Goal: Task Accomplishment & Management: Manage account settings

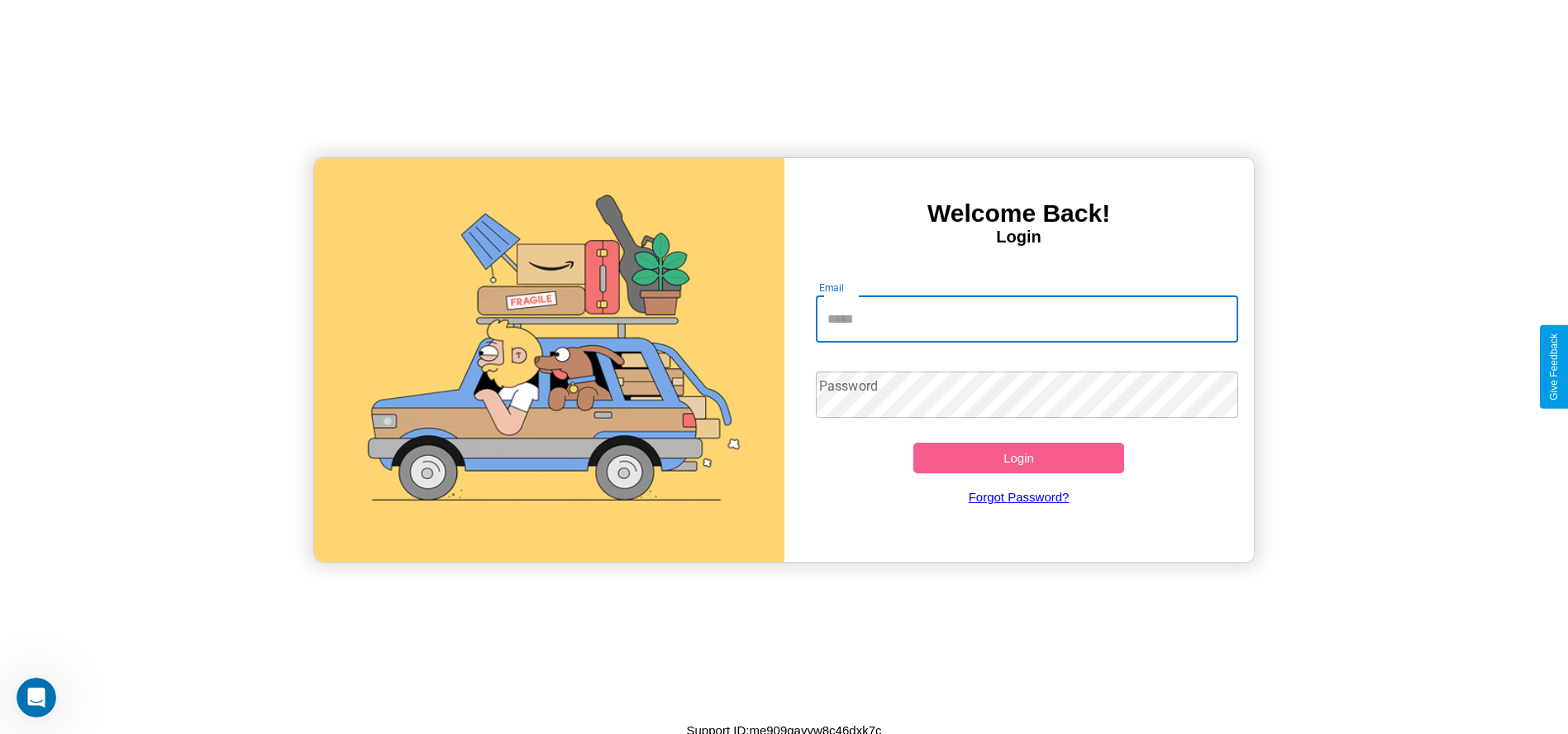
click at [1027, 318] on input "Email" at bounding box center [1026, 319] width 422 height 47
type input "**********"
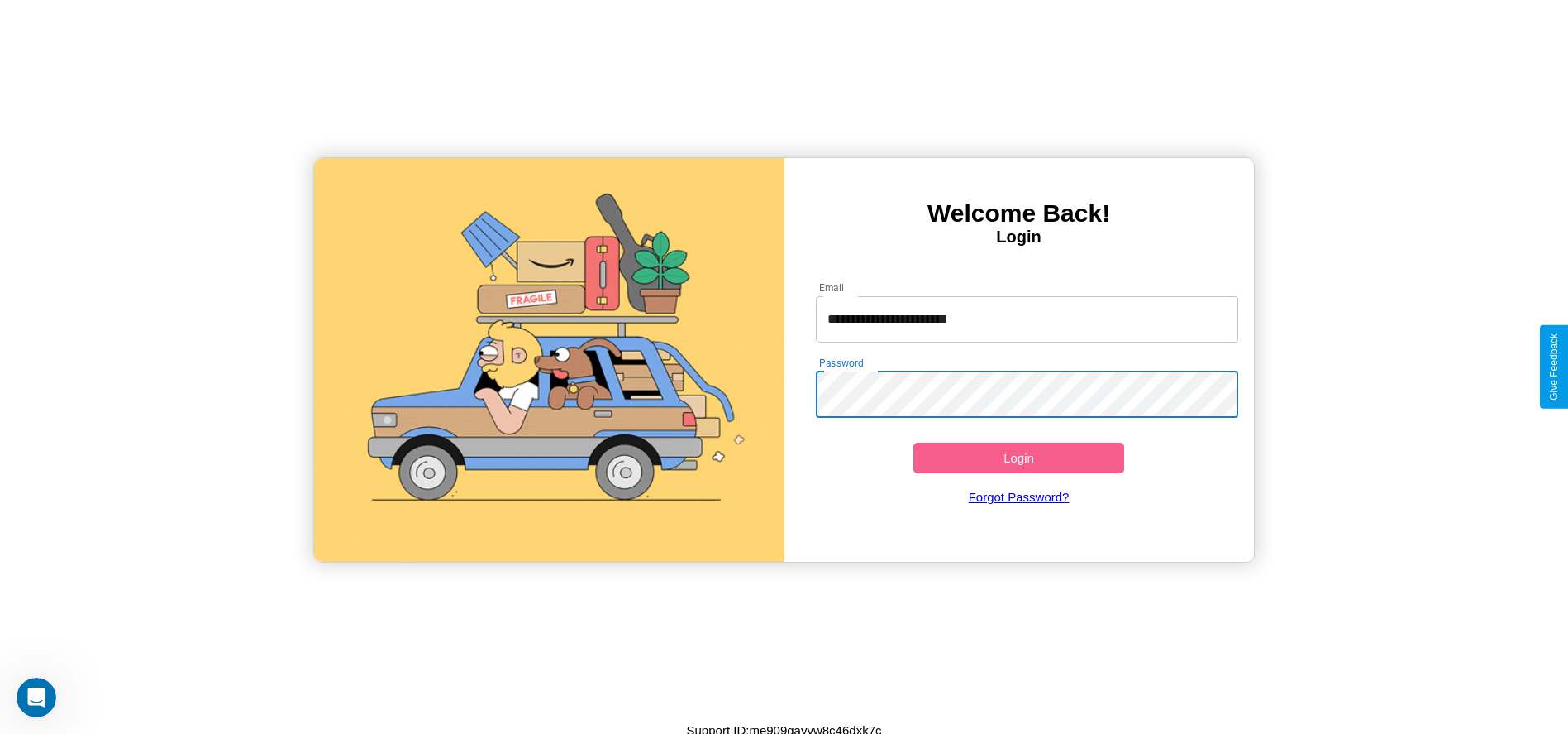
click at [1019, 457] on button "Login" at bounding box center [1020, 458] width 212 height 30
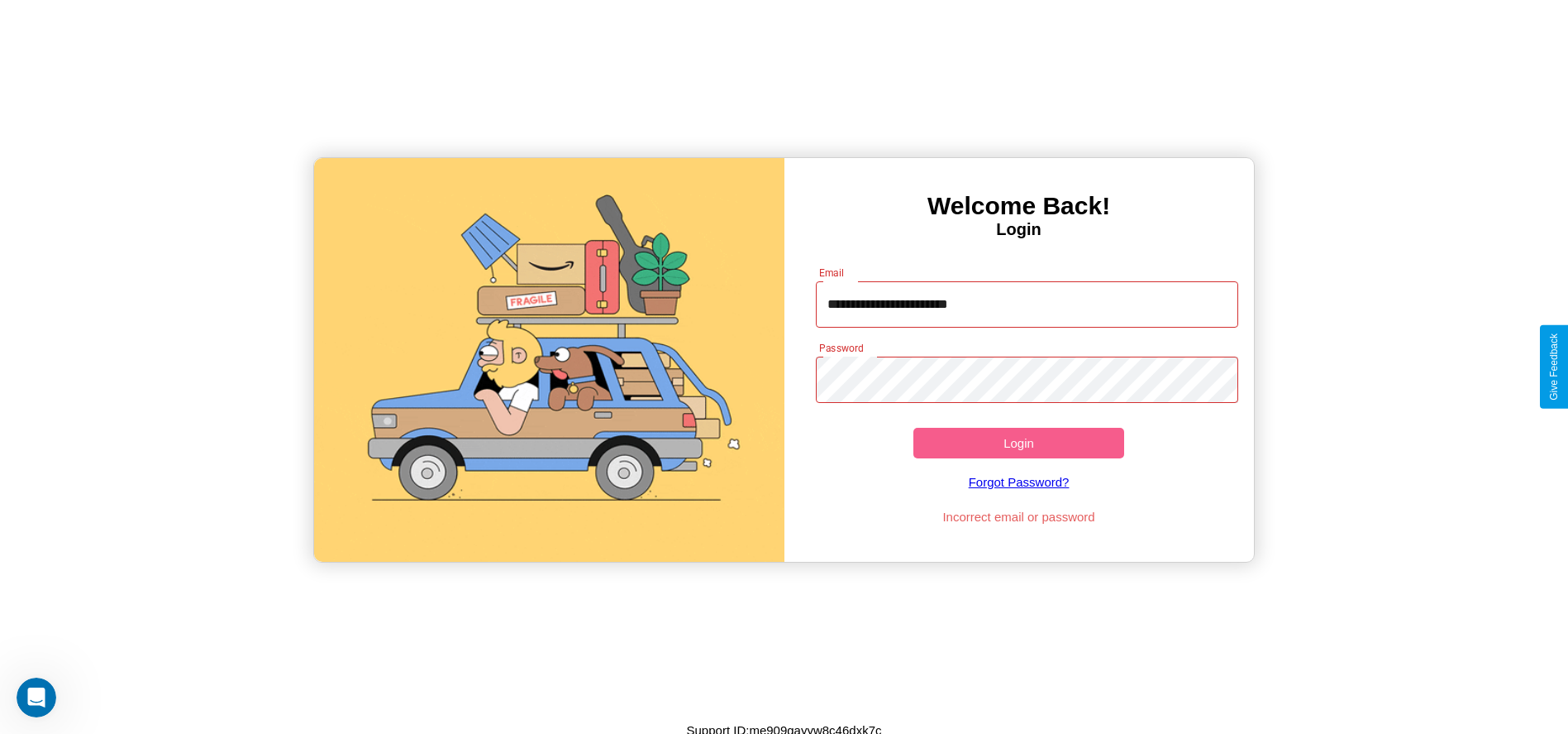
click at [1019, 443] on button "Login" at bounding box center [1020, 443] width 212 height 30
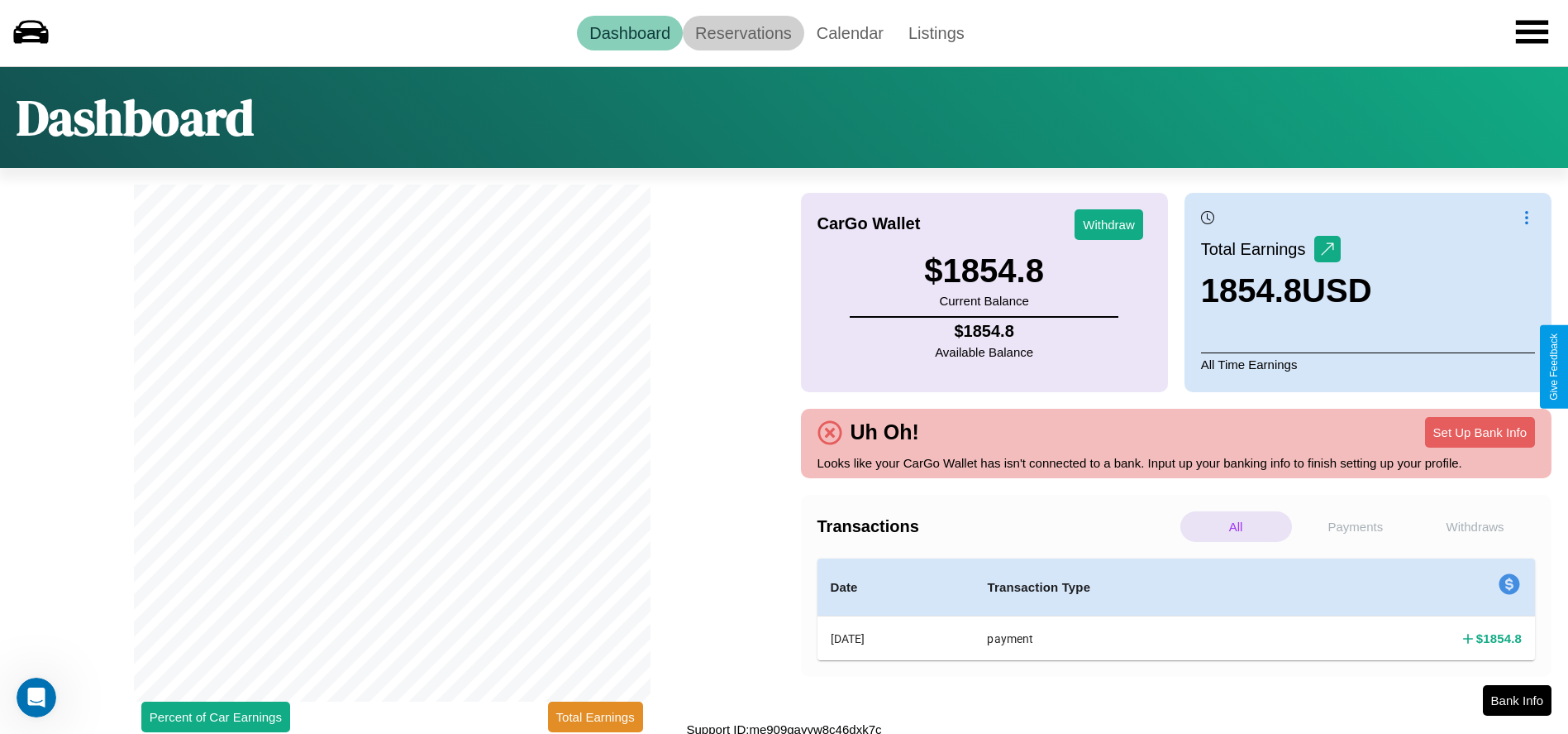
click at [743, 32] on link "Reservations" at bounding box center [744, 33] width 122 height 35
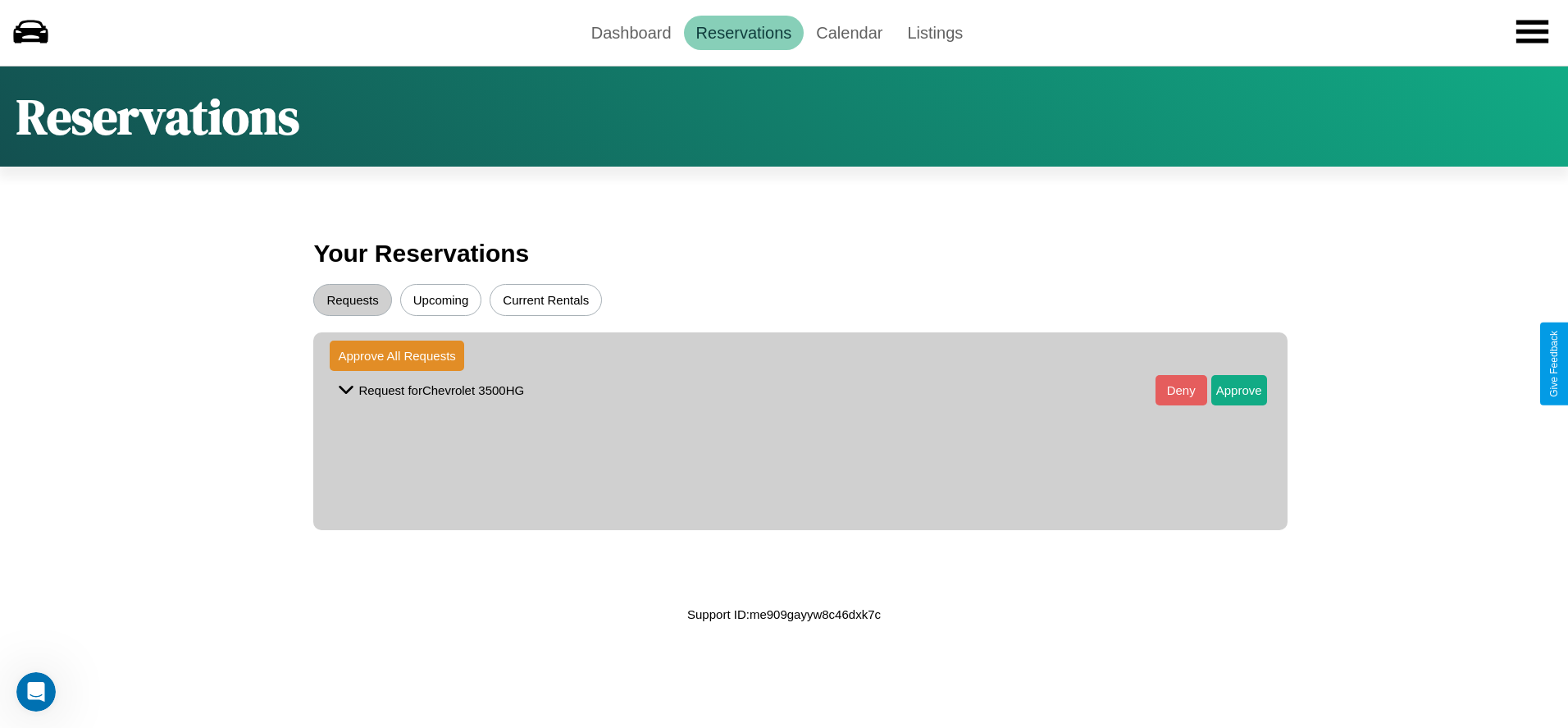
click at [546, 300] on button "Current Rentals" at bounding box center [546, 300] width 112 height 32
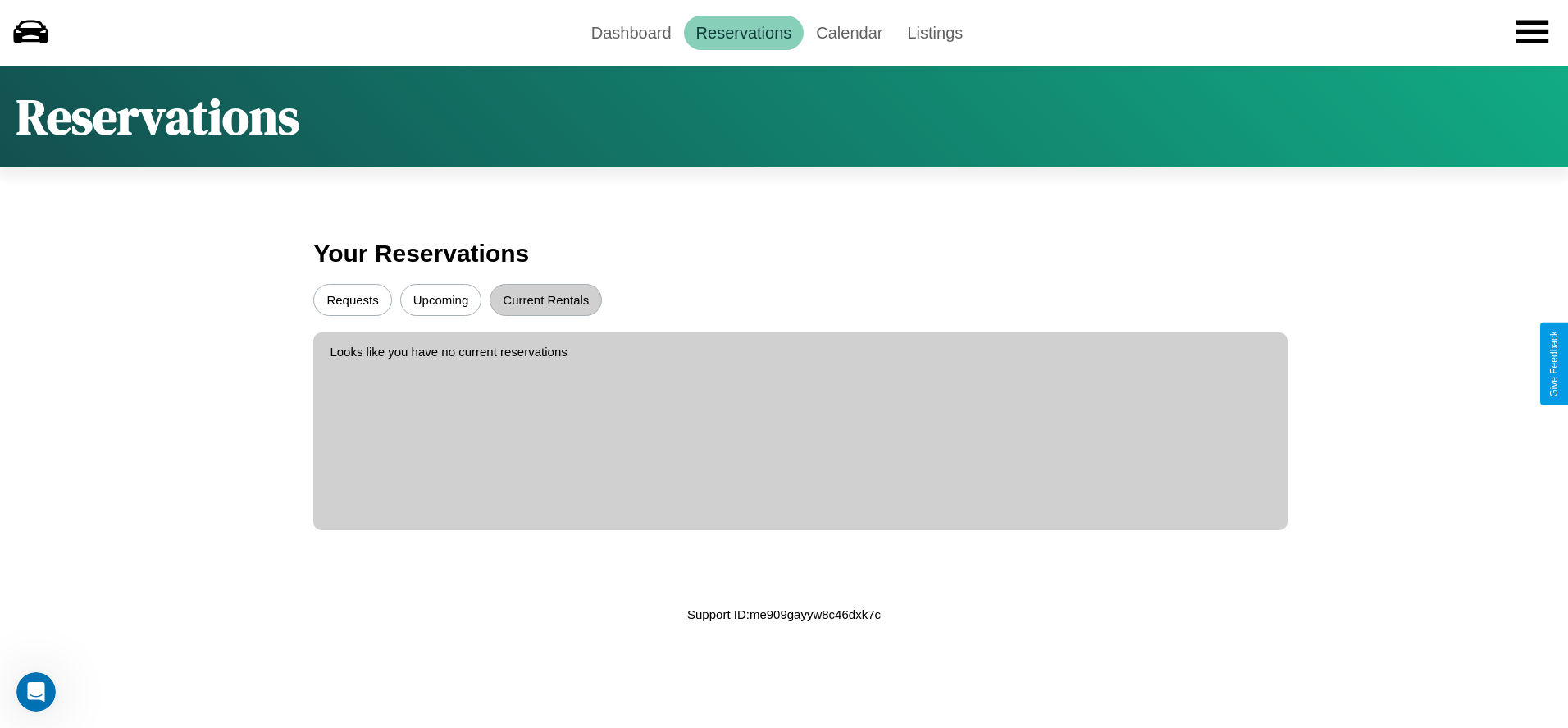
click at [441, 300] on button "Upcoming" at bounding box center [442, 300] width 82 height 32
click at [353, 300] on button "Requests" at bounding box center [352, 300] width 78 height 32
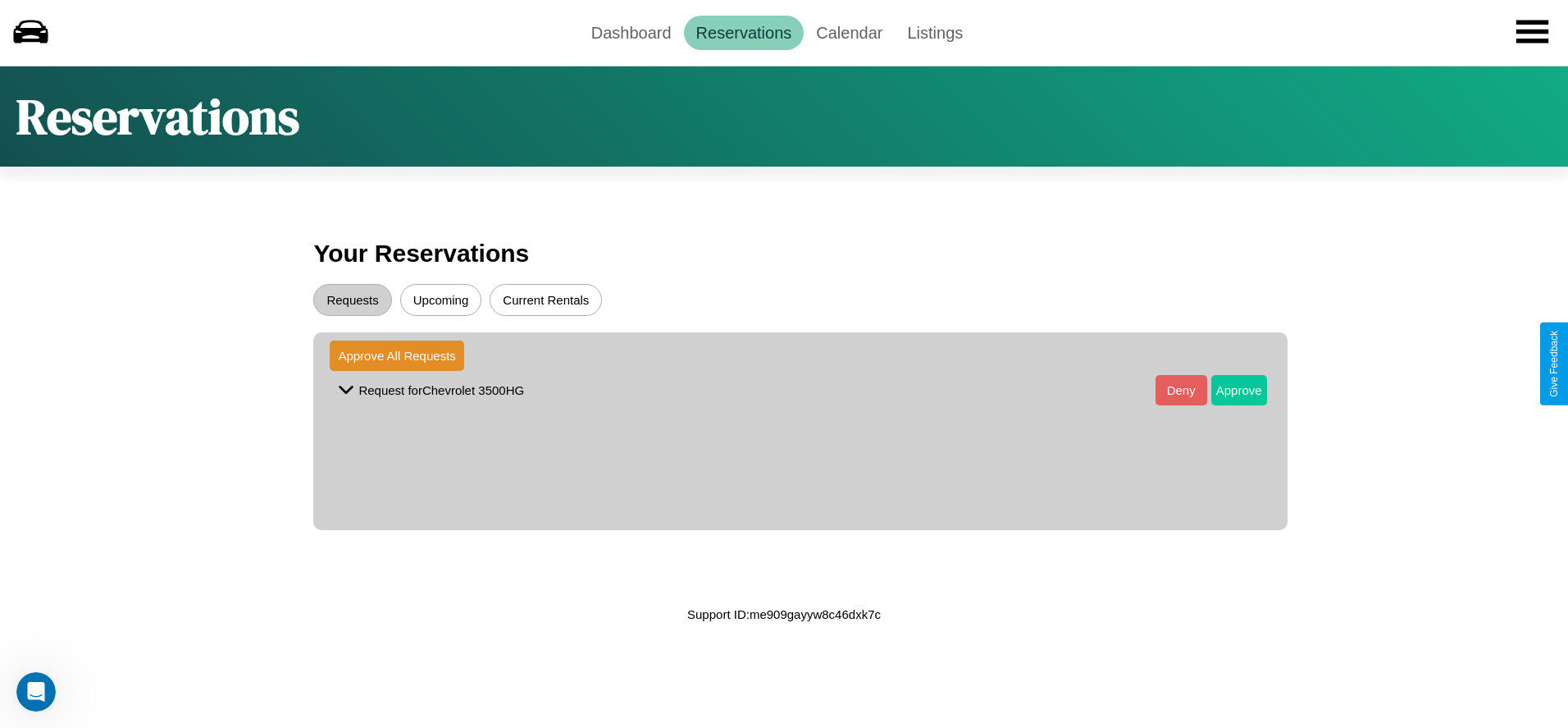
click at [1226, 390] on button "Approve" at bounding box center [1239, 390] width 55 height 30
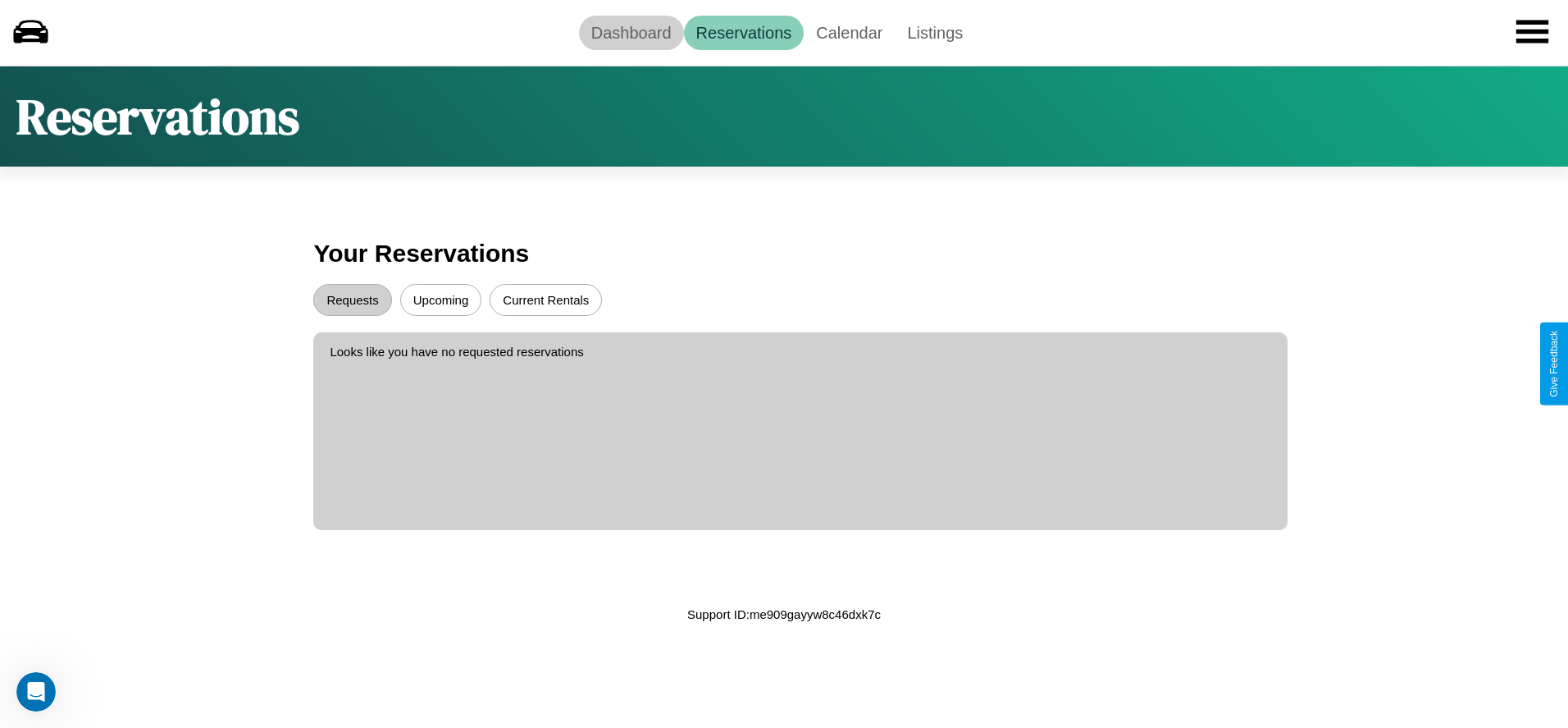
click at [630, 32] on link "Dashboard" at bounding box center [631, 33] width 105 height 34
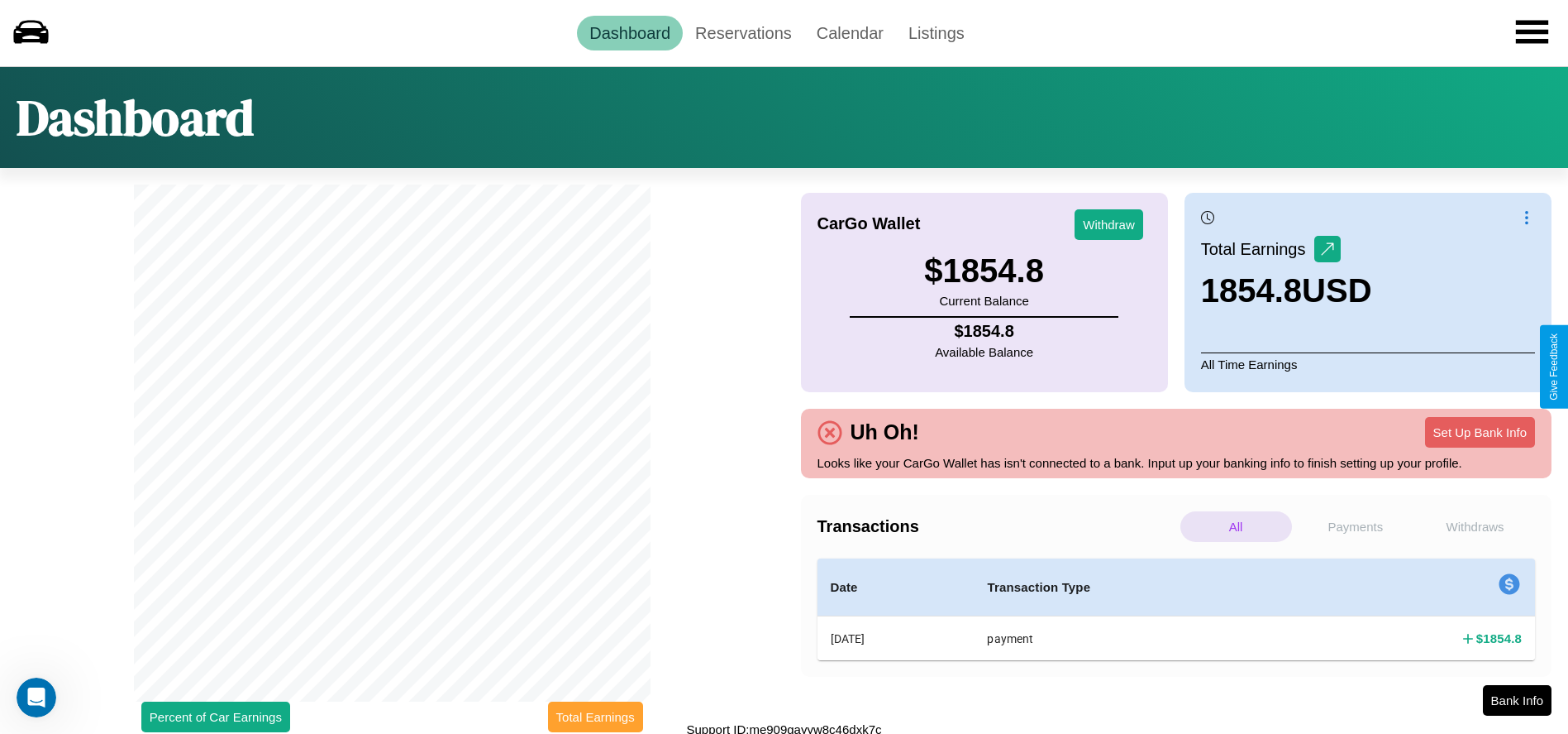
click at [595, 716] on button "Total Earnings" at bounding box center [596, 717] width 95 height 30
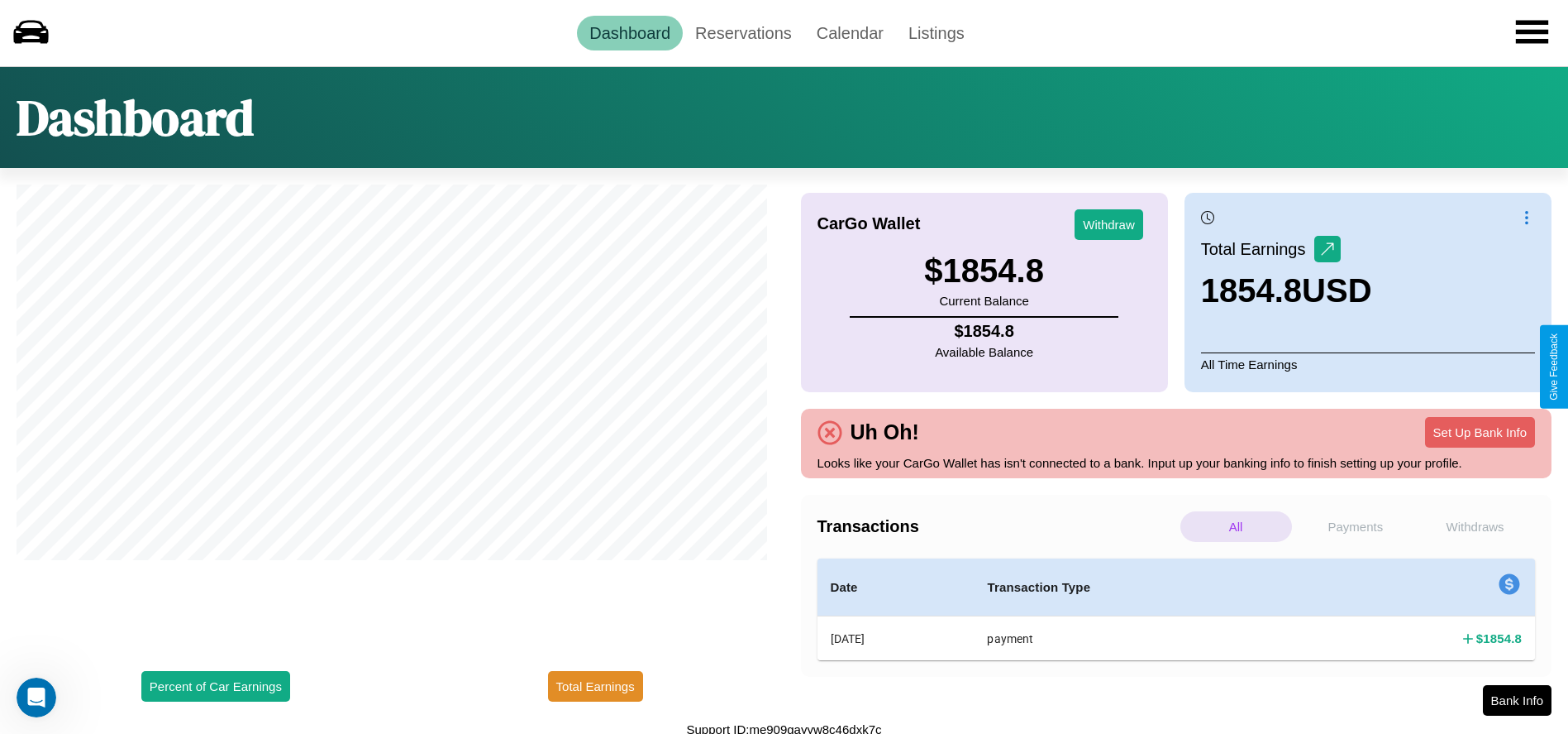
click at [1355, 526] on p "Payments" at bounding box center [1356, 527] width 112 height 30
click at [1236, 526] on p "All" at bounding box center [1236, 527] width 112 height 30
click at [1109, 224] on button "Withdraw" at bounding box center [1109, 224] width 69 height 30
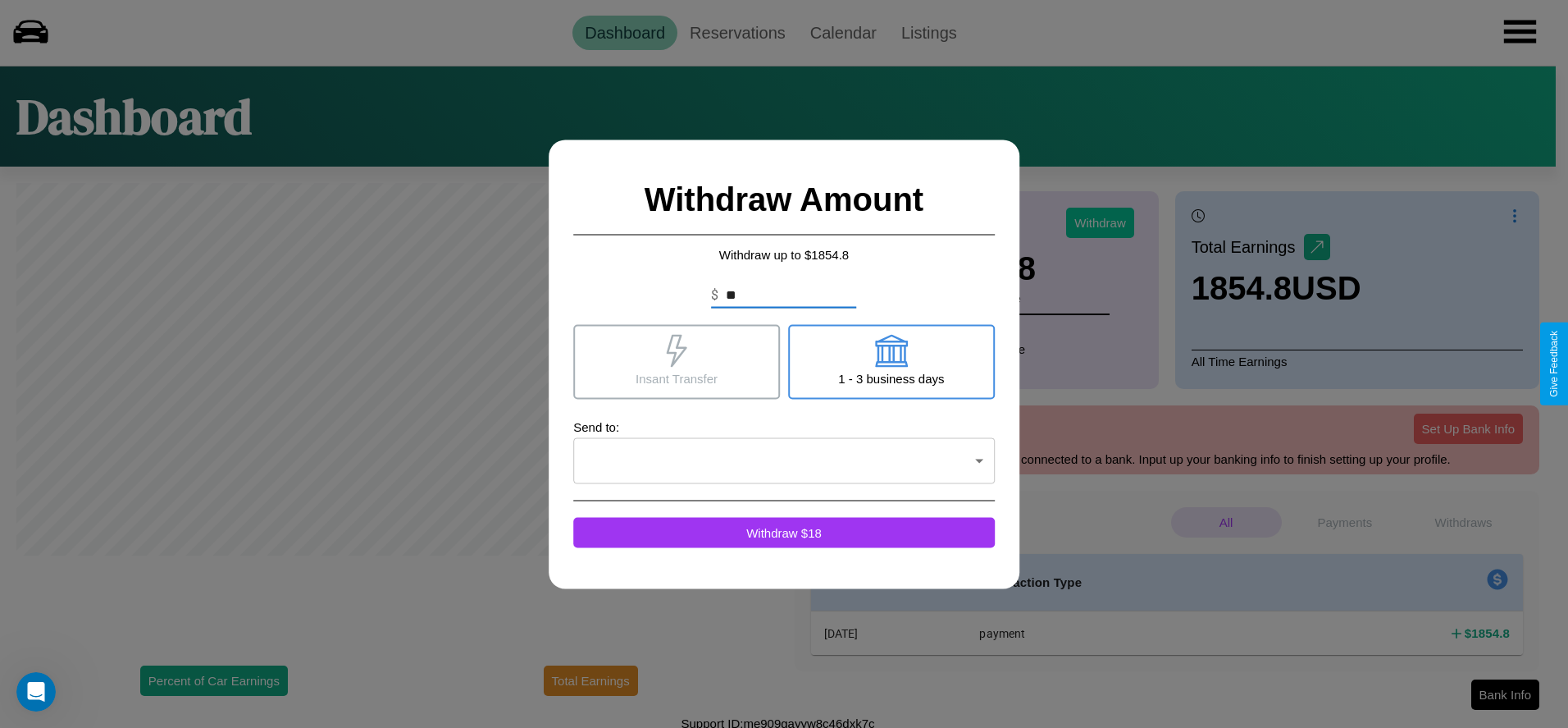
type input "*"
type input "***"
click at [891, 361] on icon at bounding box center [891, 350] width 33 height 33
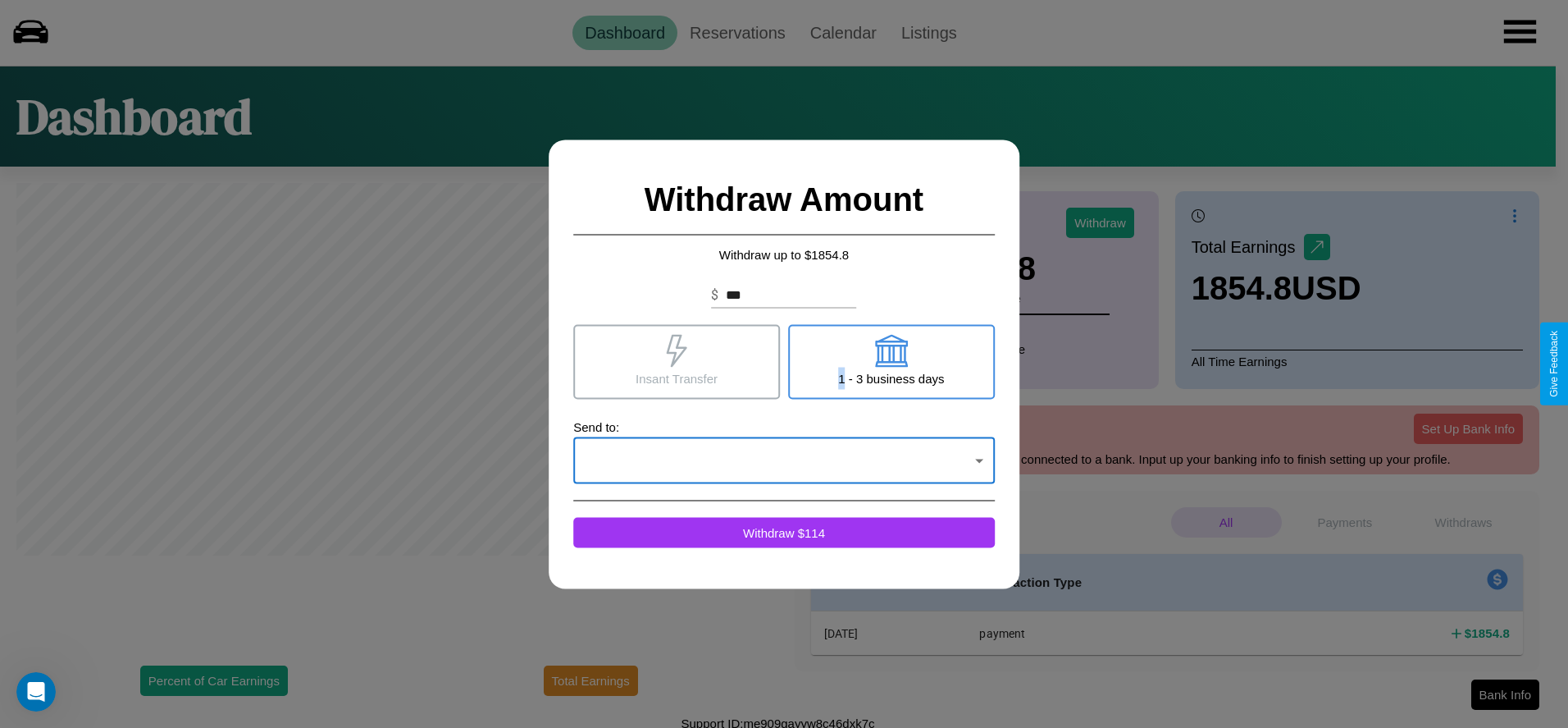
click div at bounding box center [784, 364] width 1568 height 728
